Goal: Information Seeking & Learning: Learn about a topic

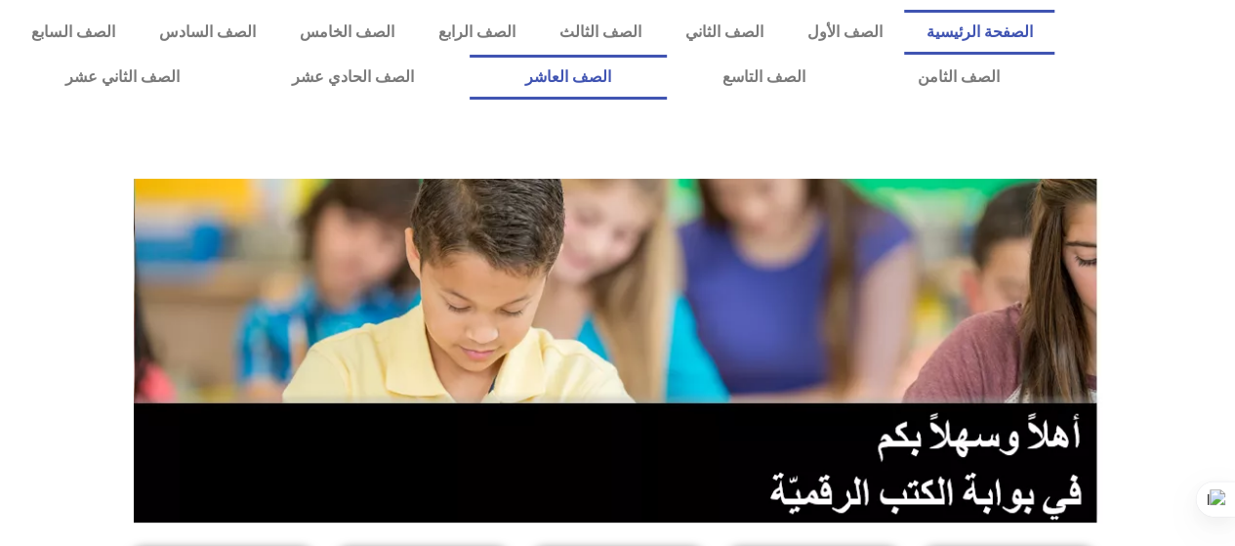
click at [667, 77] on link "الصف العاشر" at bounding box center [568, 77] width 197 height 45
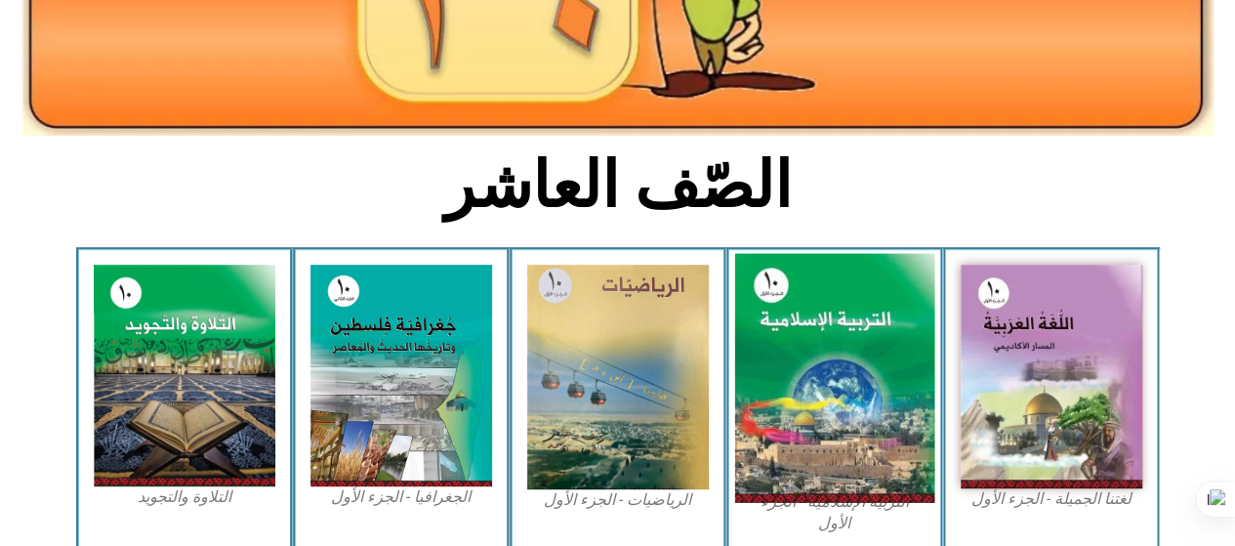
scroll to position [488, 0]
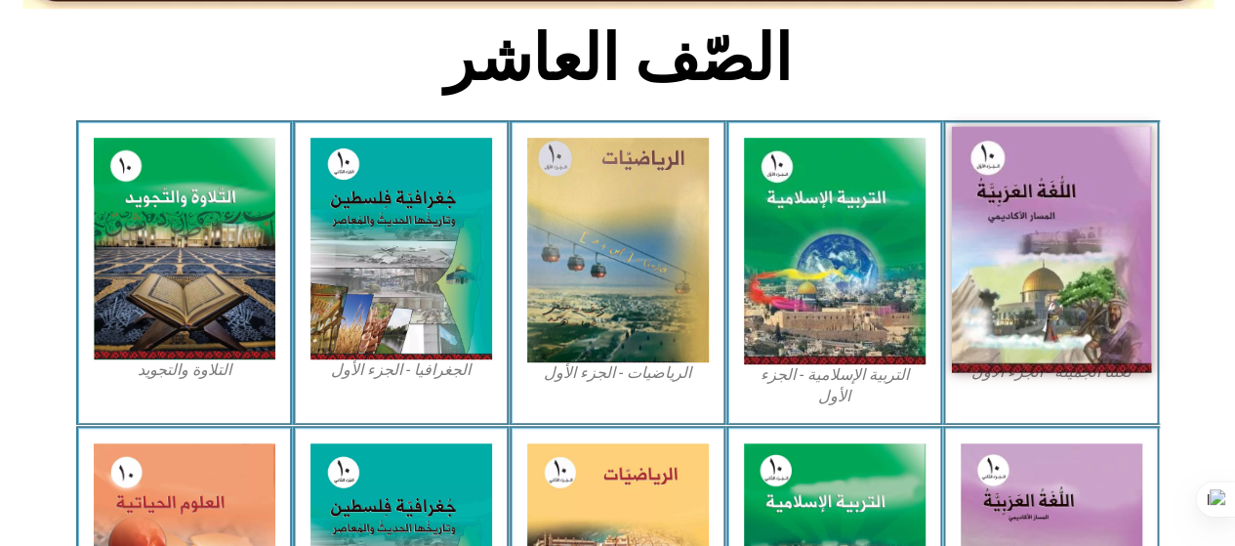
click at [1049, 235] on img at bounding box center [1051, 250] width 200 height 246
click at [1040, 270] on img at bounding box center [1051, 250] width 200 height 246
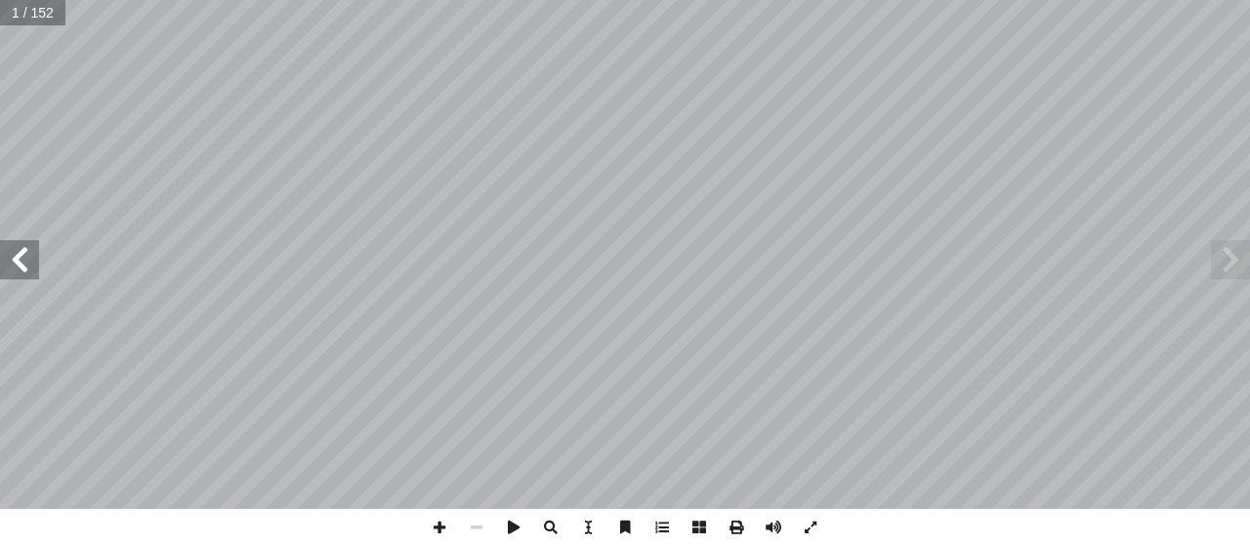
click at [33, 259] on span at bounding box center [19, 259] width 39 height 39
click at [28, 255] on span at bounding box center [19, 259] width 39 height 39
click at [27, 255] on span at bounding box center [19, 259] width 39 height 39
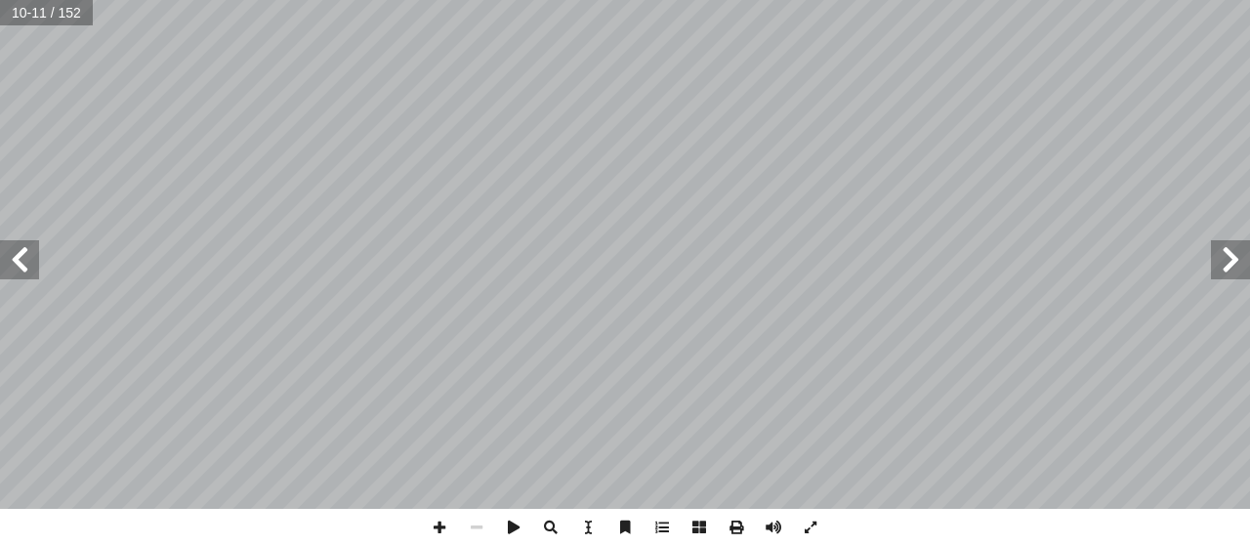
click at [27, 255] on span at bounding box center [19, 259] width 39 height 39
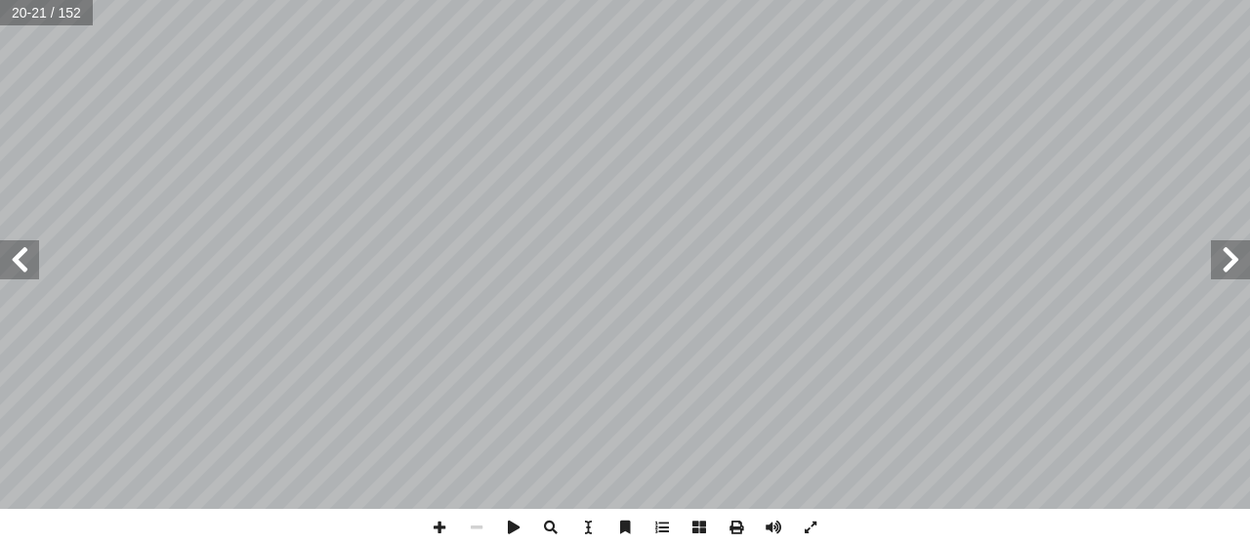
click at [18, 253] on span at bounding box center [19, 259] width 39 height 39
click at [29, 259] on span at bounding box center [19, 259] width 39 height 39
click at [1230, 251] on span at bounding box center [1230, 259] width 39 height 39
click at [1233, 254] on span at bounding box center [1230, 259] width 39 height 39
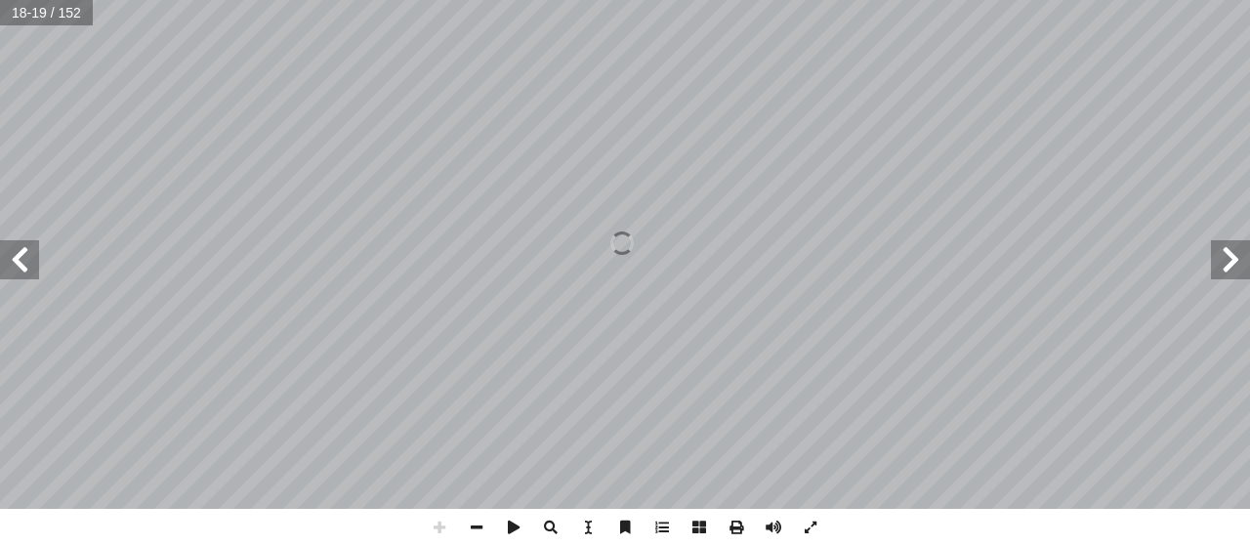
click at [740, 536] on span at bounding box center [736, 527] width 37 height 37
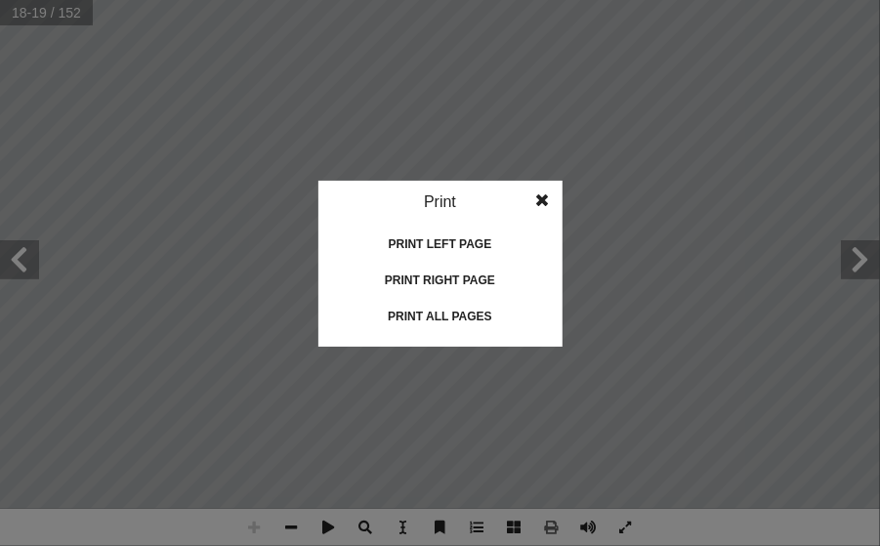
click at [542, 202] on span at bounding box center [542, 200] width 35 height 39
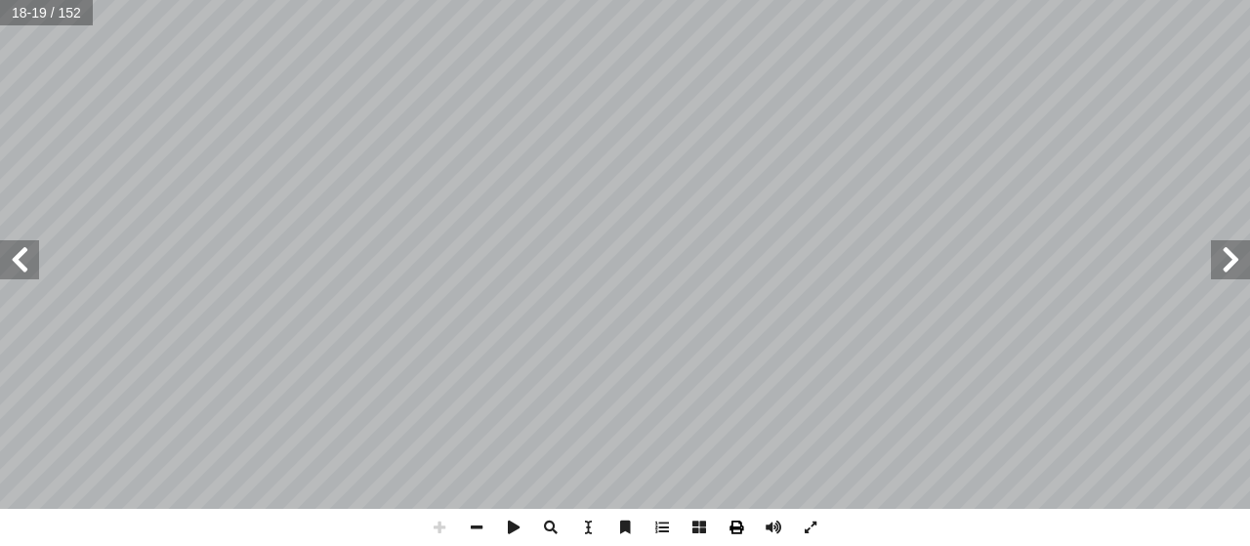
click at [737, 521] on span at bounding box center [736, 527] width 37 height 37
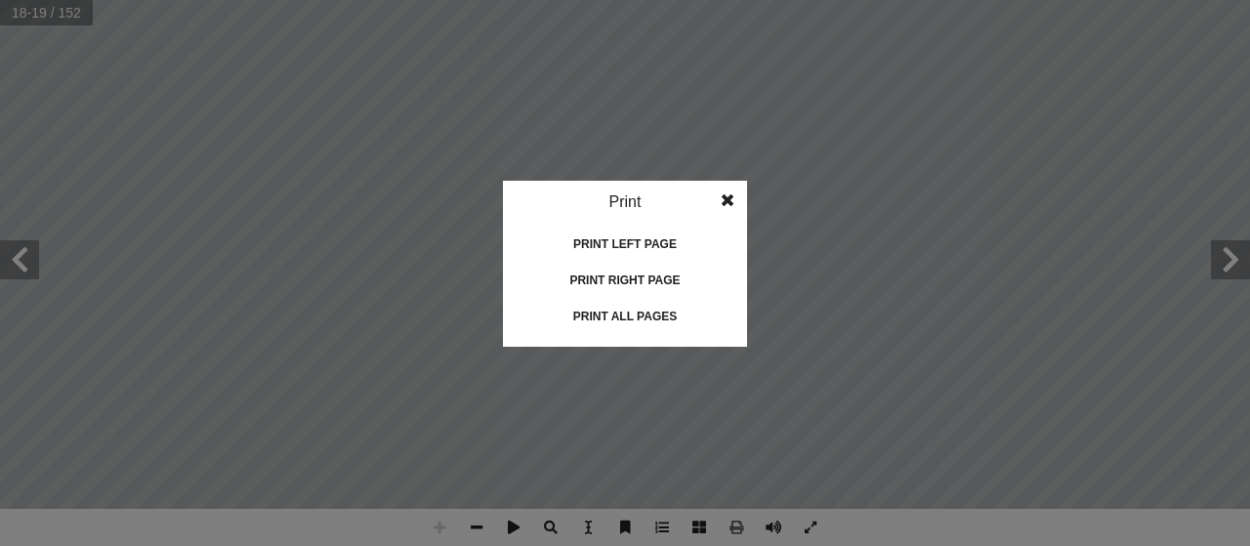
click at [720, 195] on span at bounding box center [727, 200] width 35 height 39
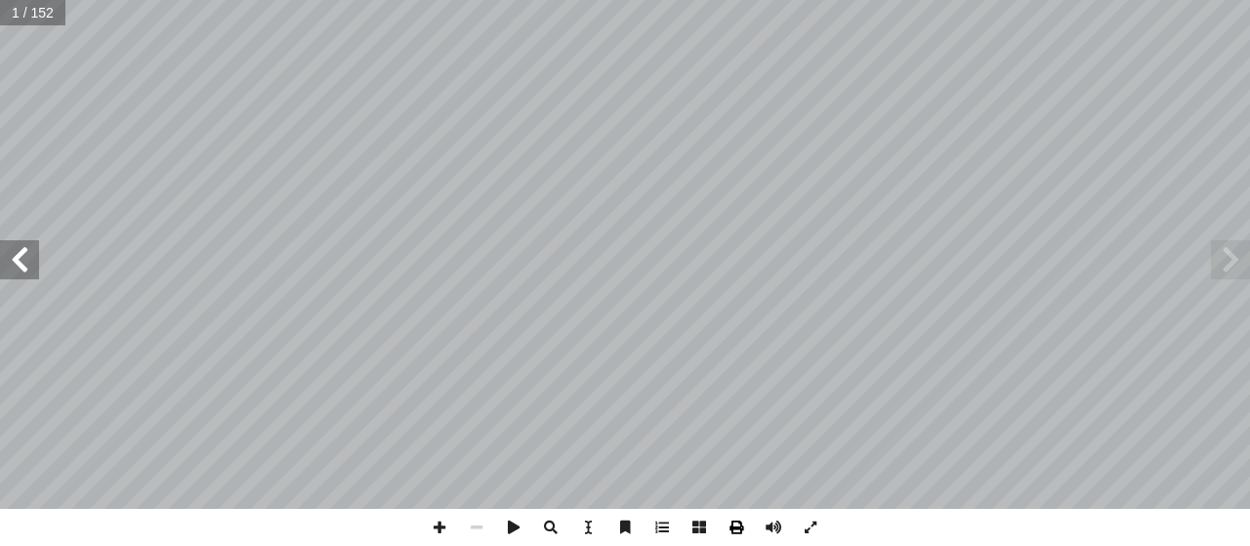
click at [733, 526] on span at bounding box center [736, 527] width 37 height 37
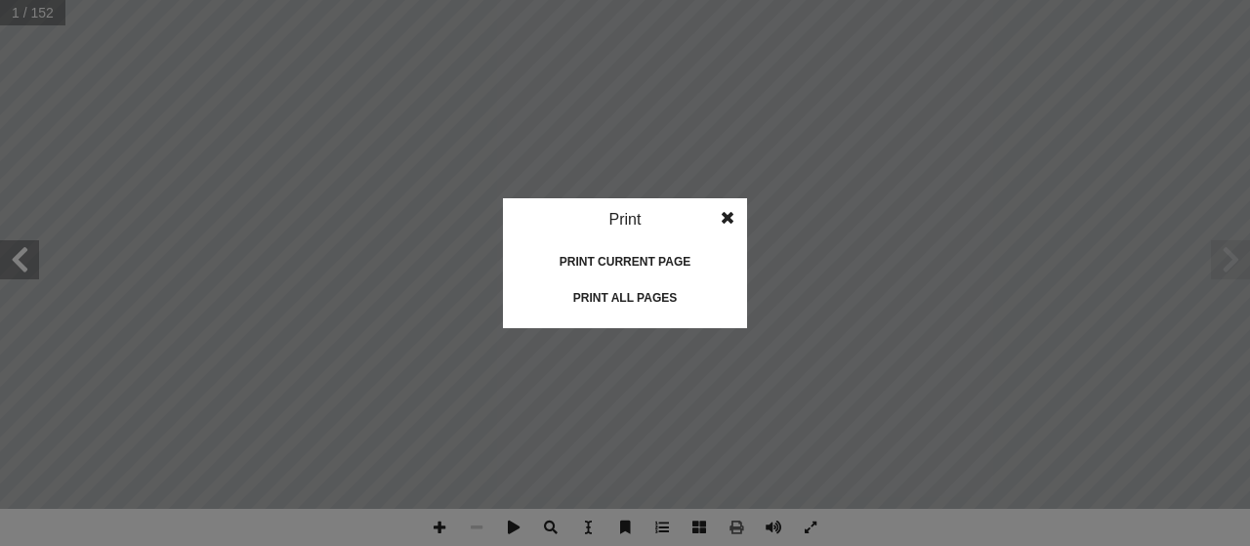
click at [627, 257] on div "Print current page" at bounding box center [624, 261] width 195 height 31
click at [728, 210] on span at bounding box center [727, 217] width 35 height 39
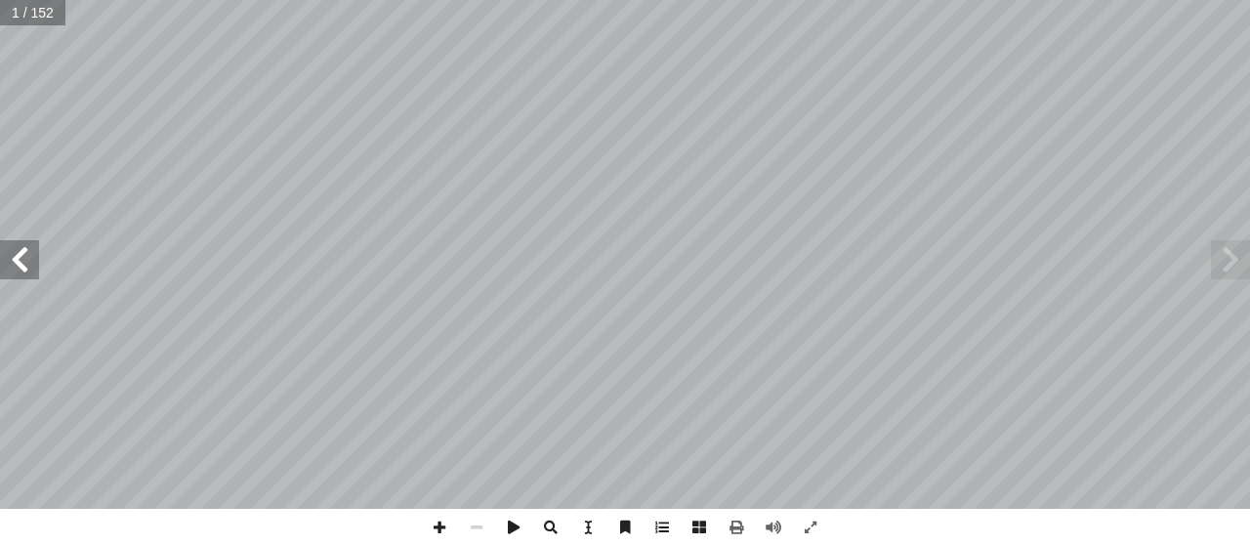
click at [23, 262] on span at bounding box center [19, 259] width 39 height 39
click at [1228, 257] on span at bounding box center [1230, 259] width 39 height 39
click at [736, 524] on span at bounding box center [736, 527] width 37 height 37
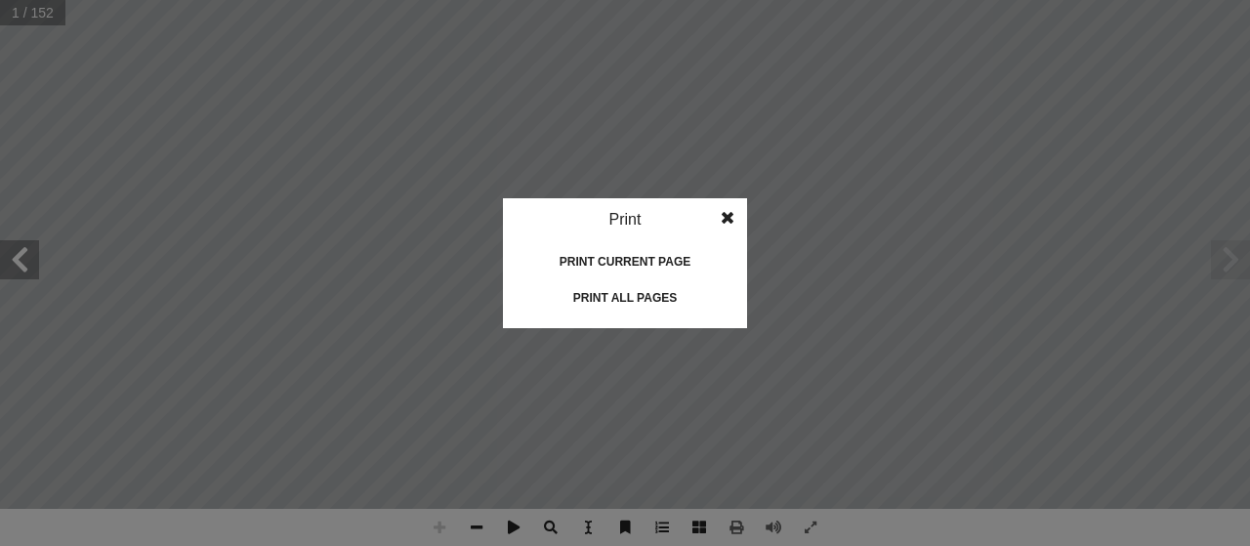
click at [727, 211] on span at bounding box center [727, 217] width 35 height 39
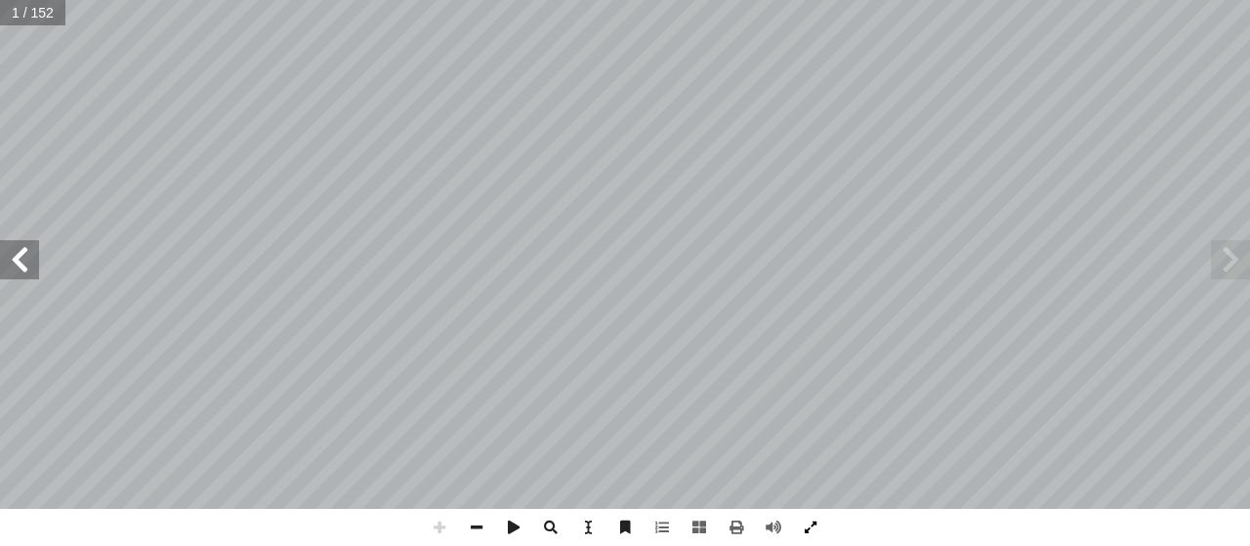
click at [810, 522] on span at bounding box center [810, 527] width 37 height 37
